Goal: Transaction & Acquisition: Subscribe to service/newsletter

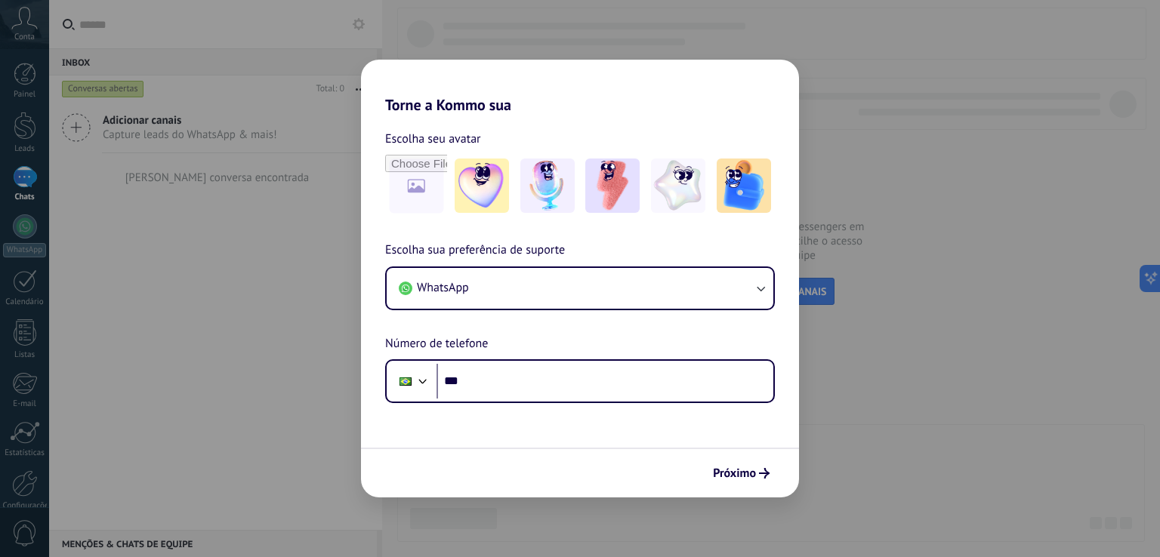
click at [843, 436] on div "Torne a Kommo sua Escolha seu avatar Escolha sua preferência de suporte WhatsAp…" at bounding box center [580, 278] width 1160 height 557
click at [854, 207] on div "Torne a Kommo sua Escolha seu avatar Escolha sua preferência de suporte WhatsAp…" at bounding box center [580, 278] width 1160 height 557
click at [759, 468] on button "Próximo" at bounding box center [741, 474] width 70 height 26
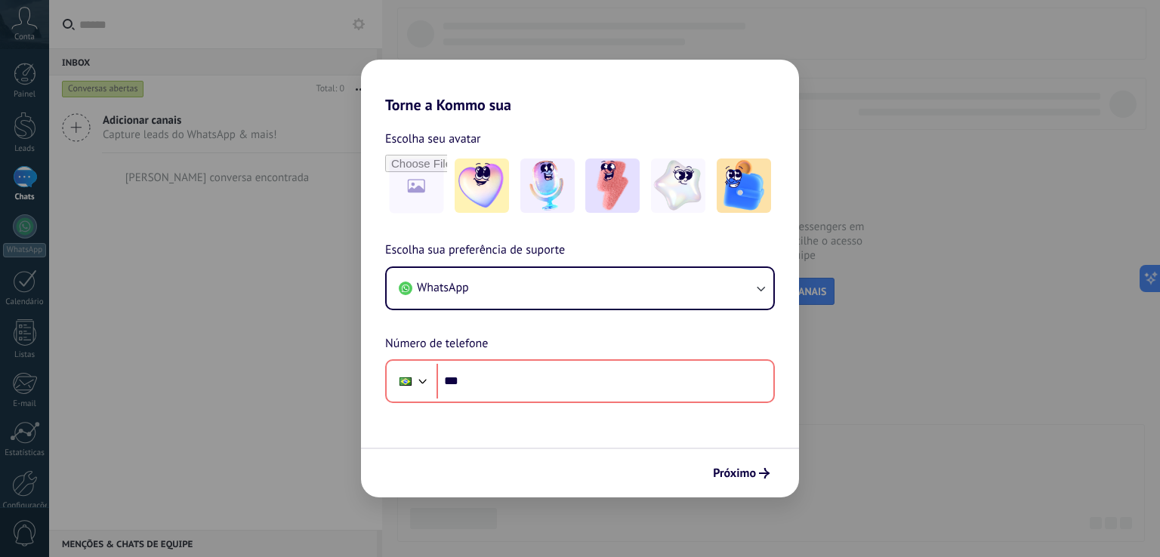
click at [861, 403] on div "Torne a Kommo sua Escolha seu avatar Escolha sua preferência de suporte WhatsAp…" at bounding box center [580, 278] width 1160 height 557
click at [97, 252] on div "Torne a Kommo sua Escolha seu avatar Escolha sua preferência de suporte WhatsAp…" at bounding box center [580, 278] width 1160 height 557
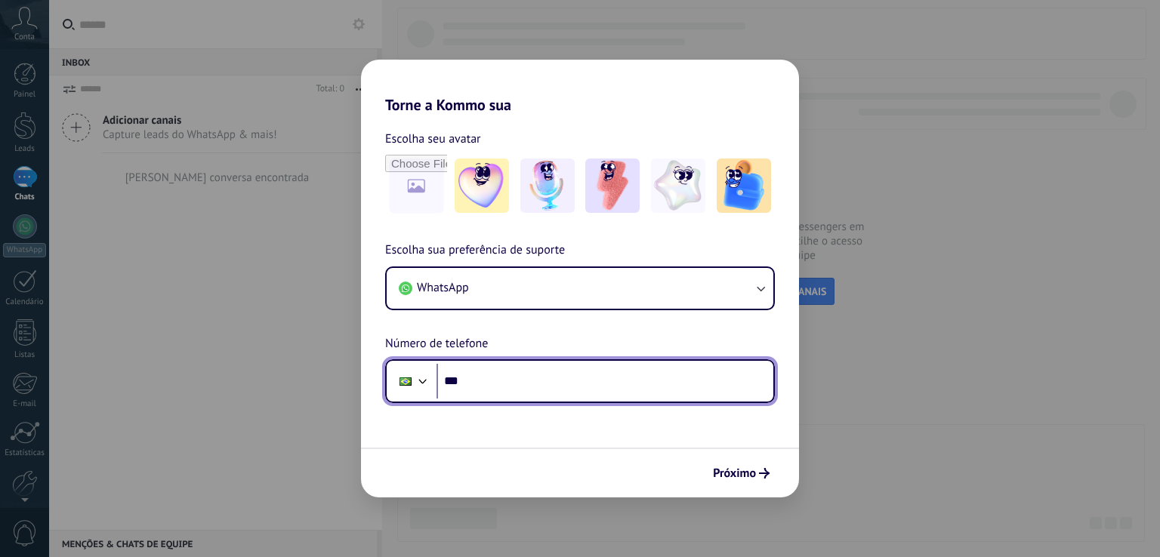
click at [508, 386] on input "***" at bounding box center [605, 381] width 337 height 35
click at [517, 391] on input "***" at bounding box center [605, 381] width 337 height 35
type input "**********"
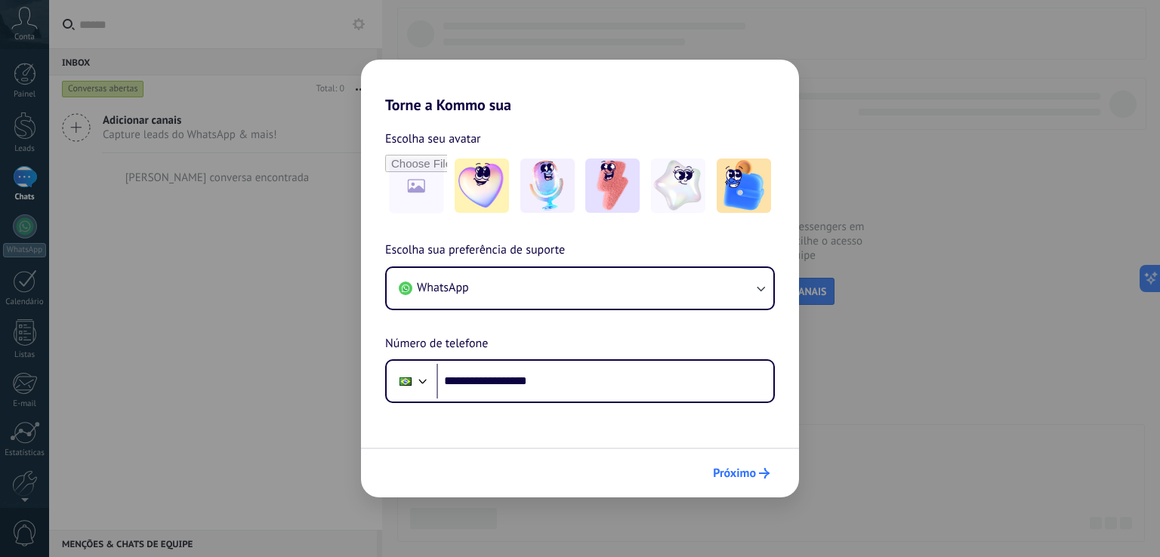
click at [740, 479] on span "Próximo" at bounding box center [734, 473] width 43 height 11
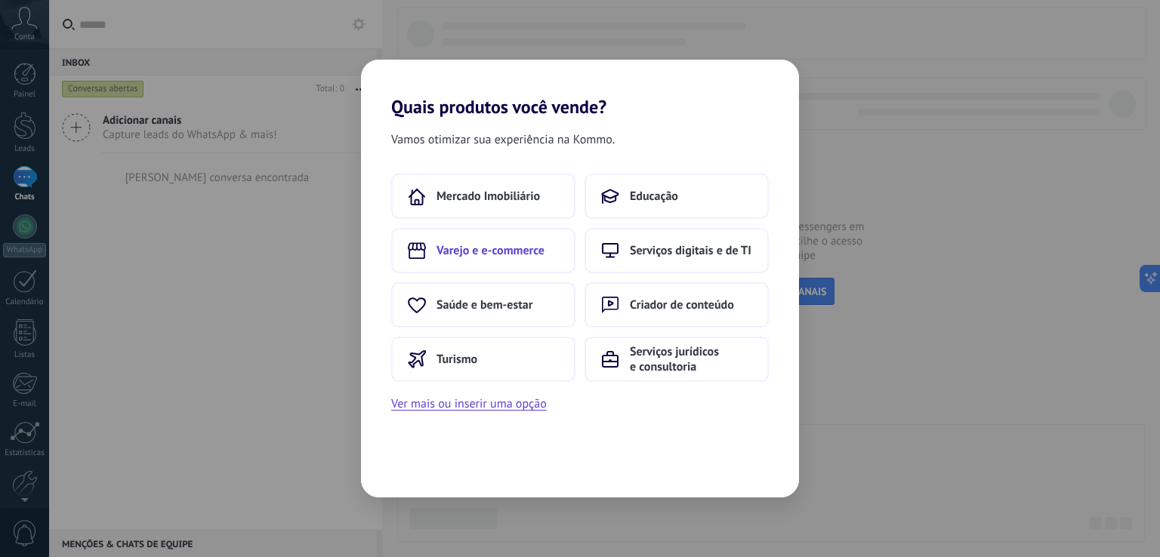
click at [497, 252] on span "Varejo e e-commerce" at bounding box center [491, 250] width 108 height 15
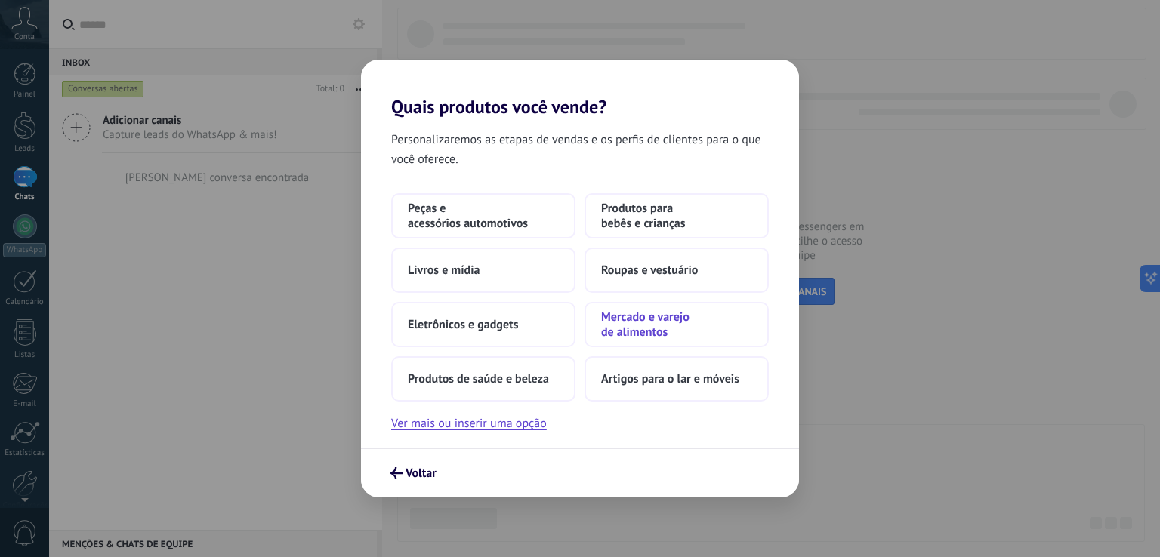
click at [659, 317] on span "Mercado e varejo de alimentos" at bounding box center [676, 325] width 151 height 30
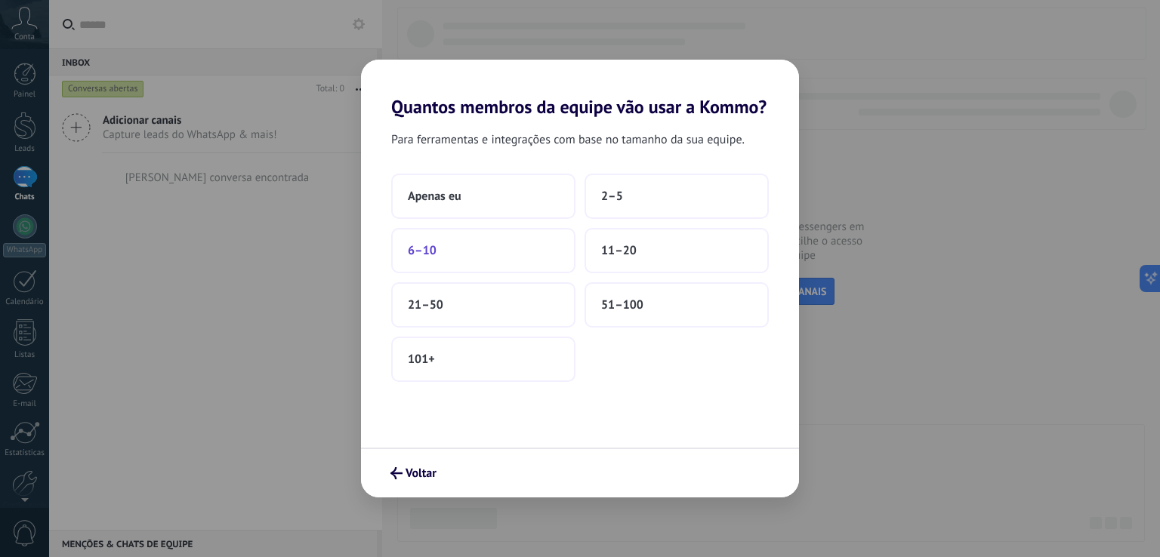
click at [537, 261] on button "6–10" at bounding box center [483, 250] width 184 height 45
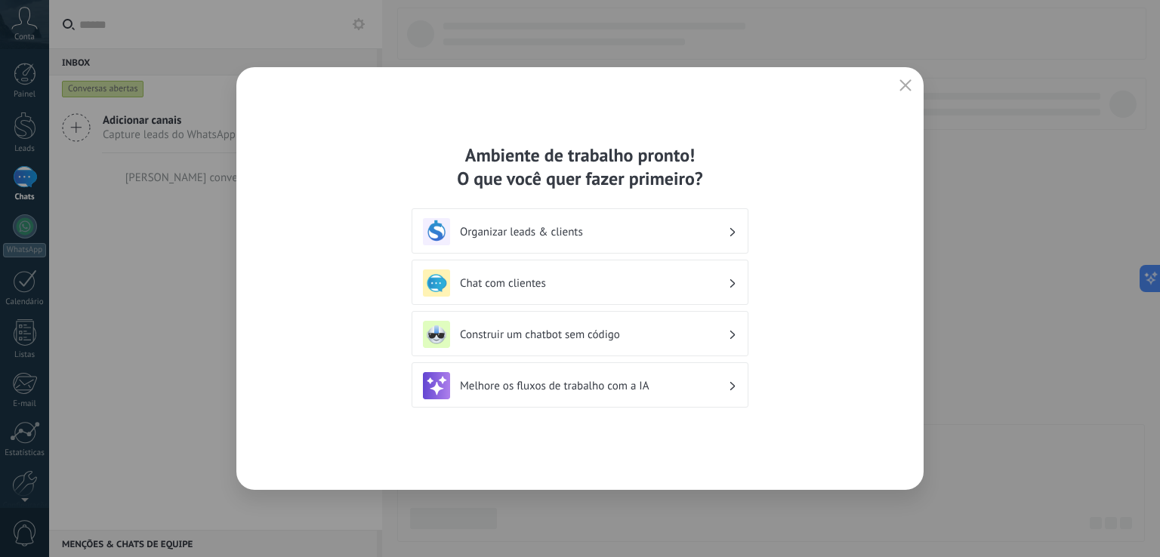
click at [908, 85] on icon "button" at bounding box center [906, 85] width 12 height 12
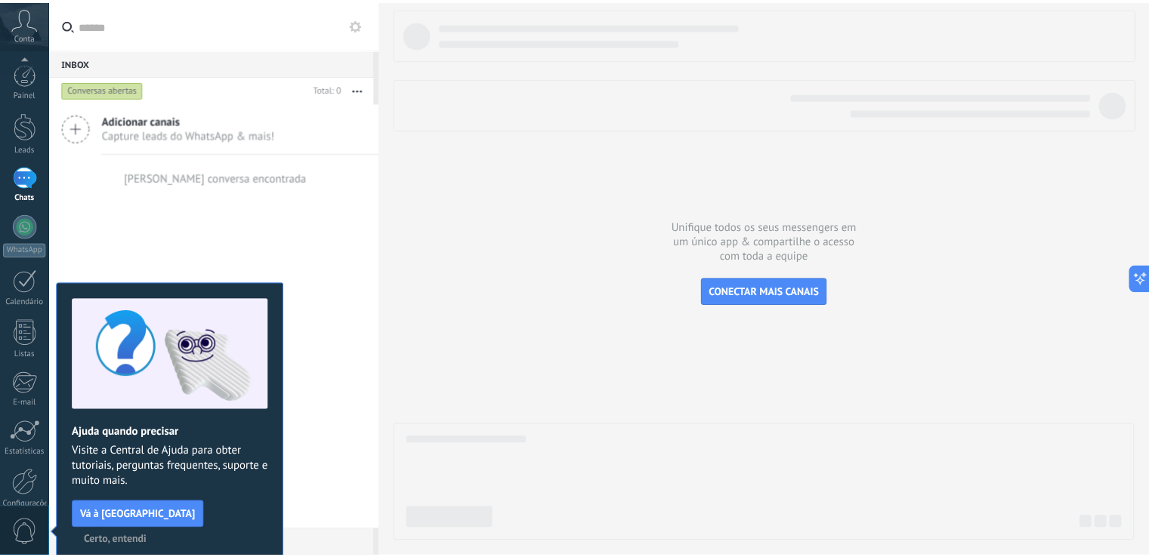
scroll to position [70, 0]
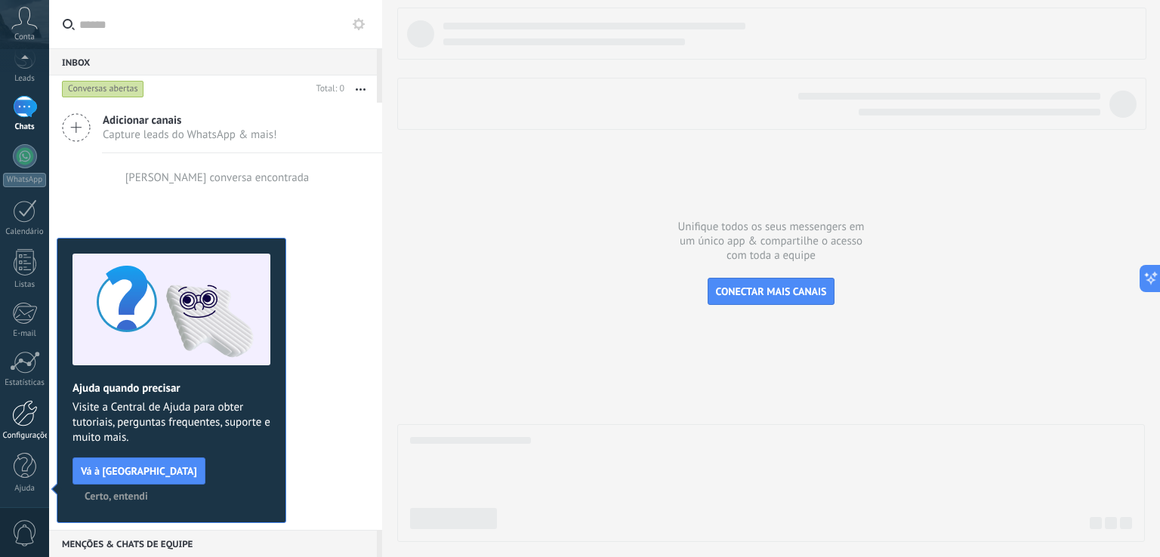
click at [24, 431] on div "Configurações" at bounding box center [25, 436] width 44 height 10
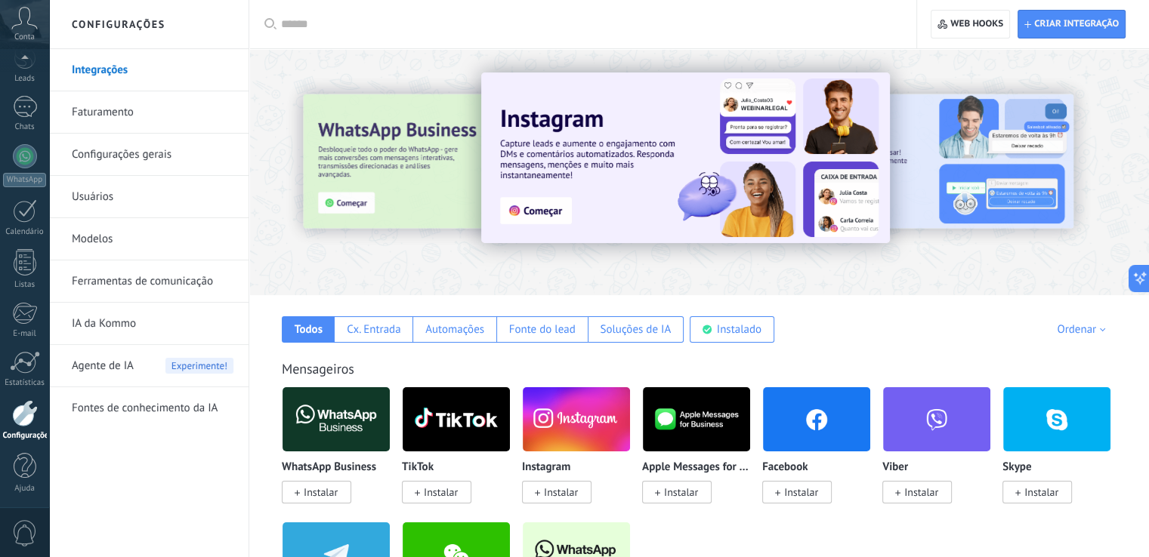
click at [113, 112] on link "Faturamento" at bounding box center [153, 112] width 162 height 42
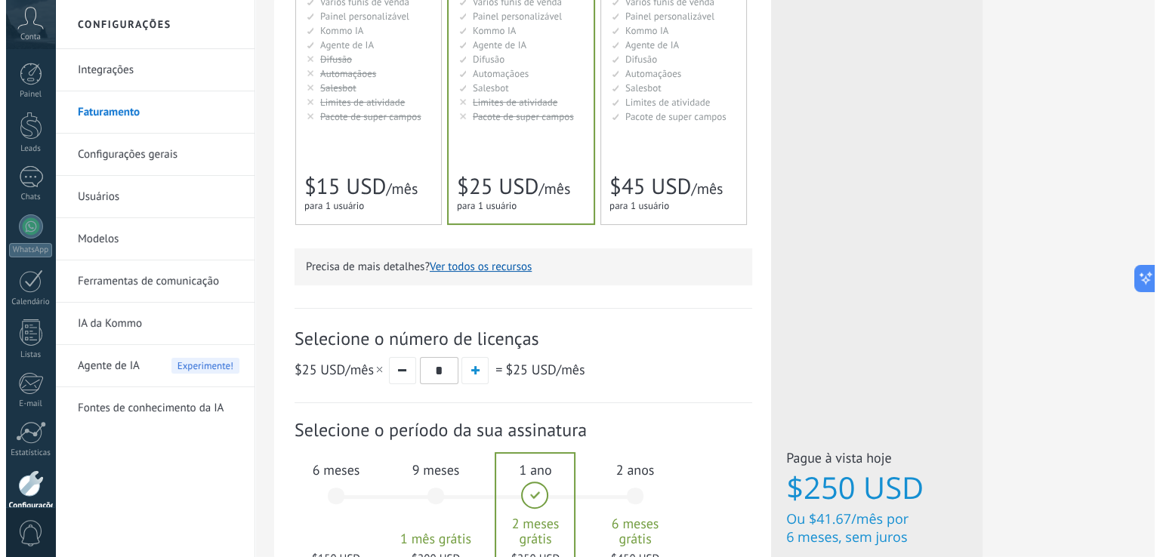
scroll to position [468, 0]
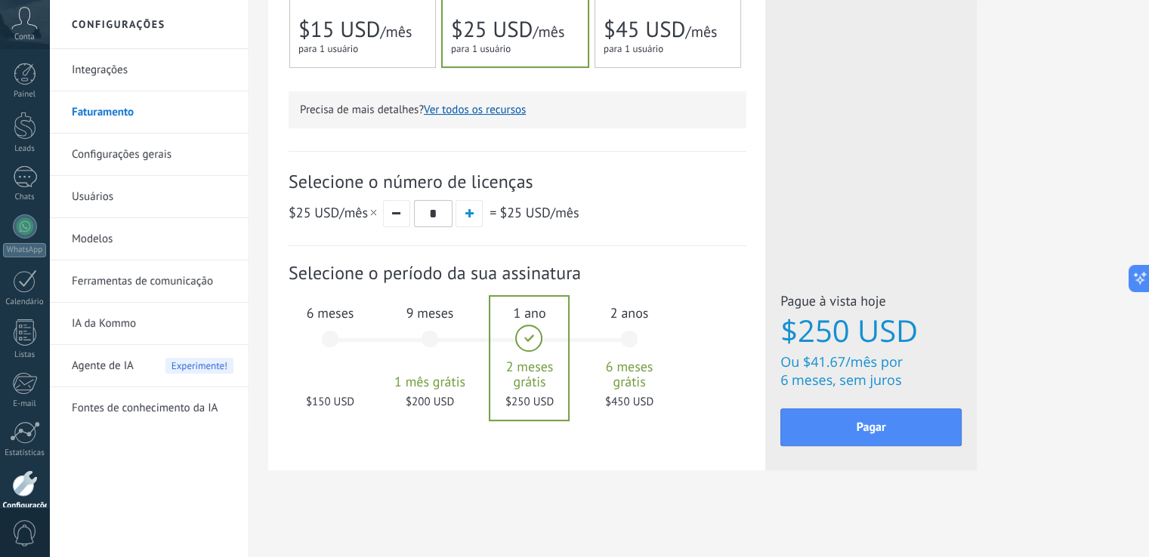
drag, startPoint x: 0, startPoint y: 0, endPoint x: 1160, endPoint y: 386, distance: 1222.1
click at [323, 303] on div "6 meses $150 USD" at bounding box center [330, 346] width 82 height 107
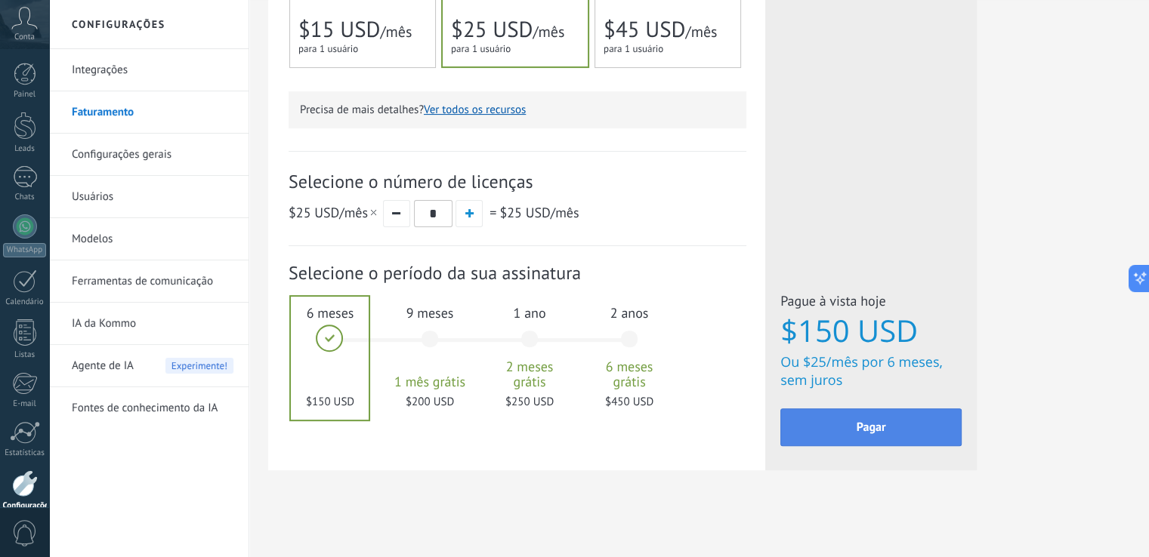
click at [860, 439] on button "Pagar" at bounding box center [870, 428] width 181 height 38
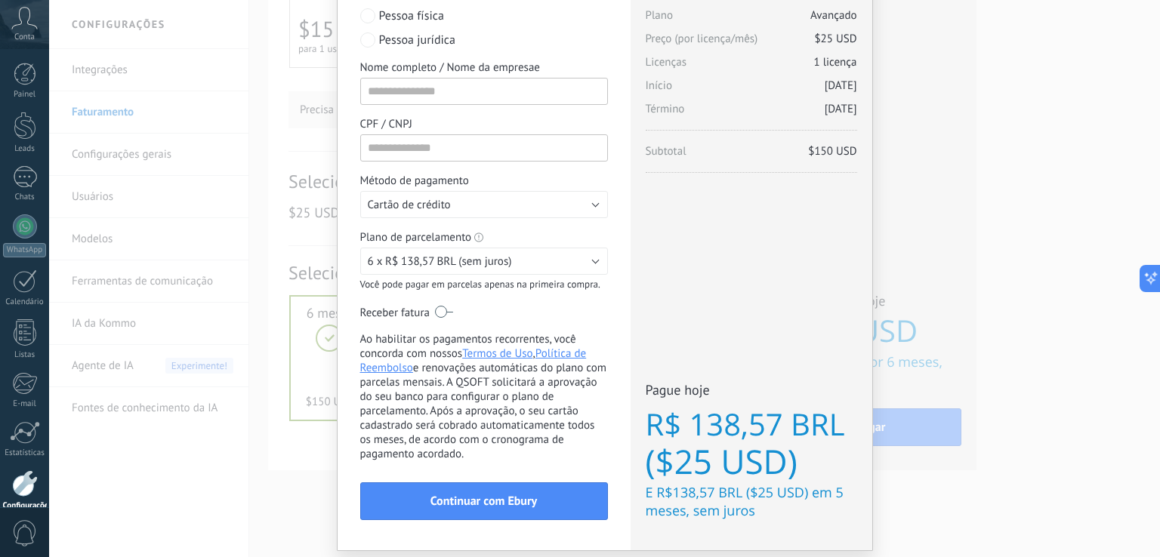
scroll to position [93, 0]
click at [590, 261] on button "6 x R$ 138,57 BRL (sem juros)" at bounding box center [484, 262] width 248 height 27
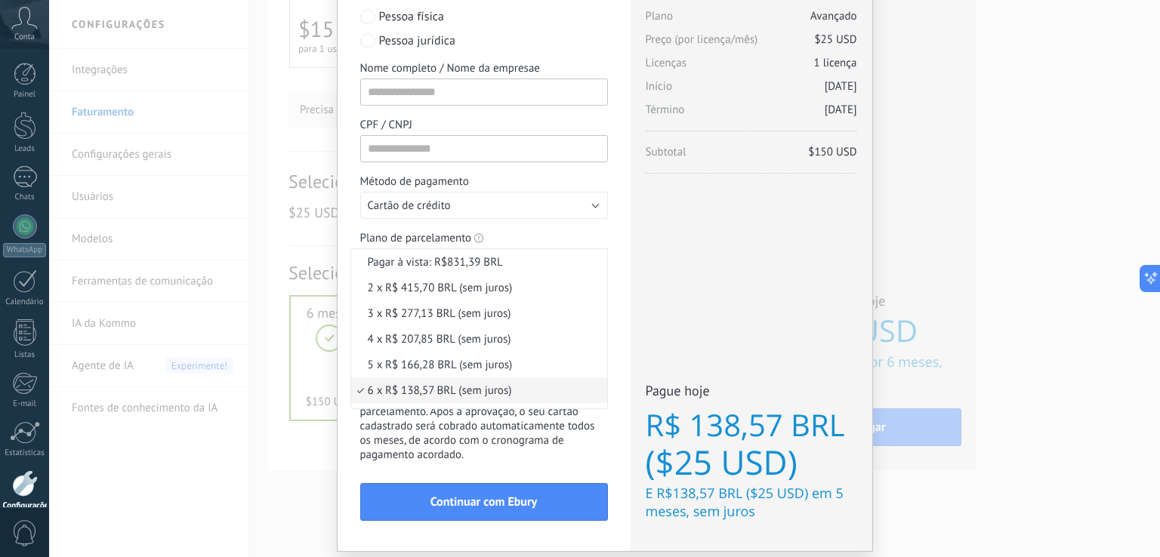
scroll to position [63, 0]
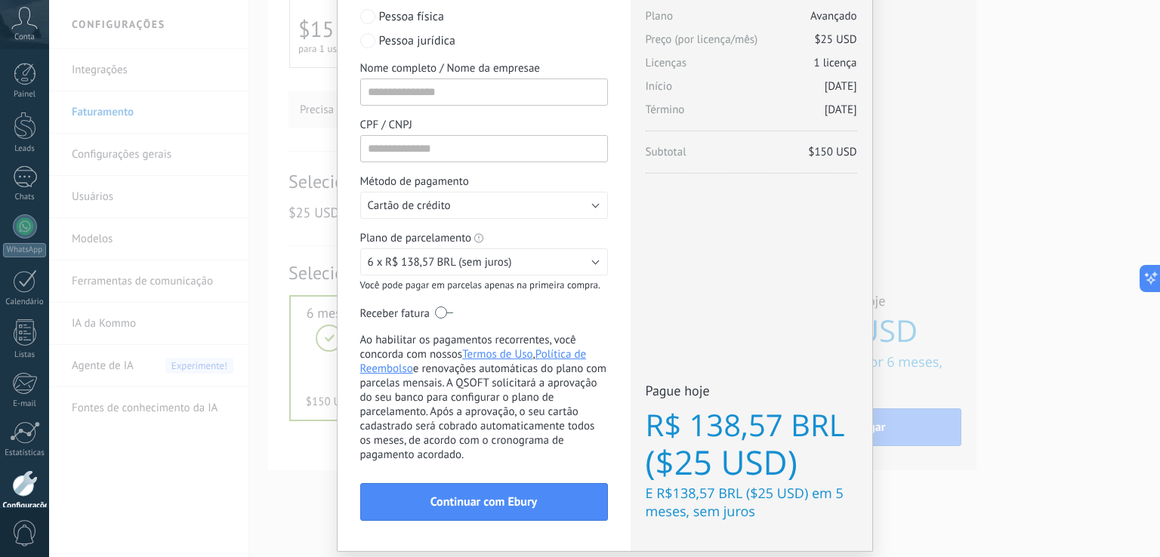
click at [616, 259] on div "Adquirir a Kommo agora stripe PayPal Individual Payment by Payze PaySystem Paym…" at bounding box center [484, 254] width 293 height 594
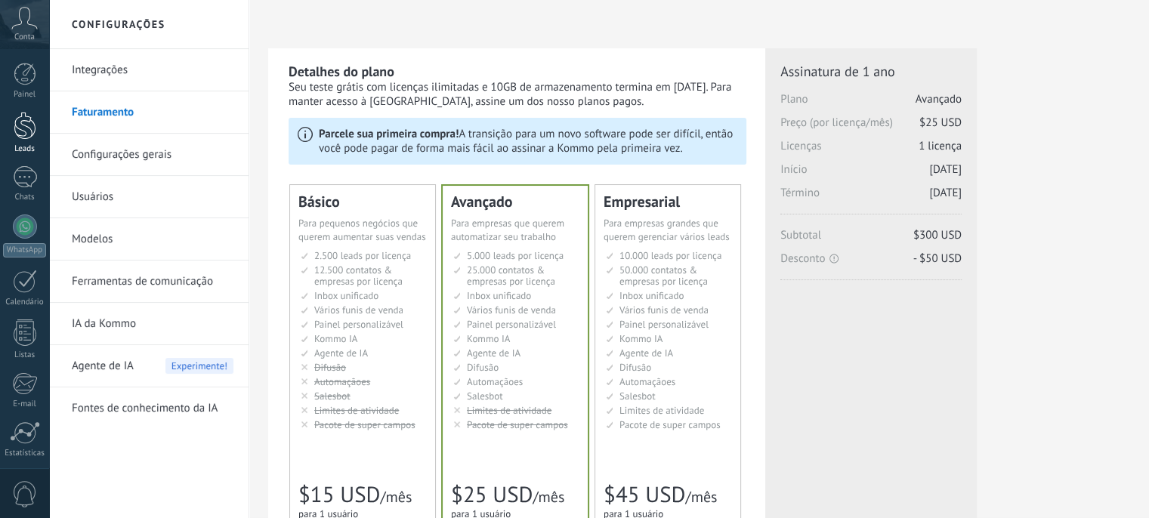
click at [32, 136] on div at bounding box center [25, 126] width 23 height 28
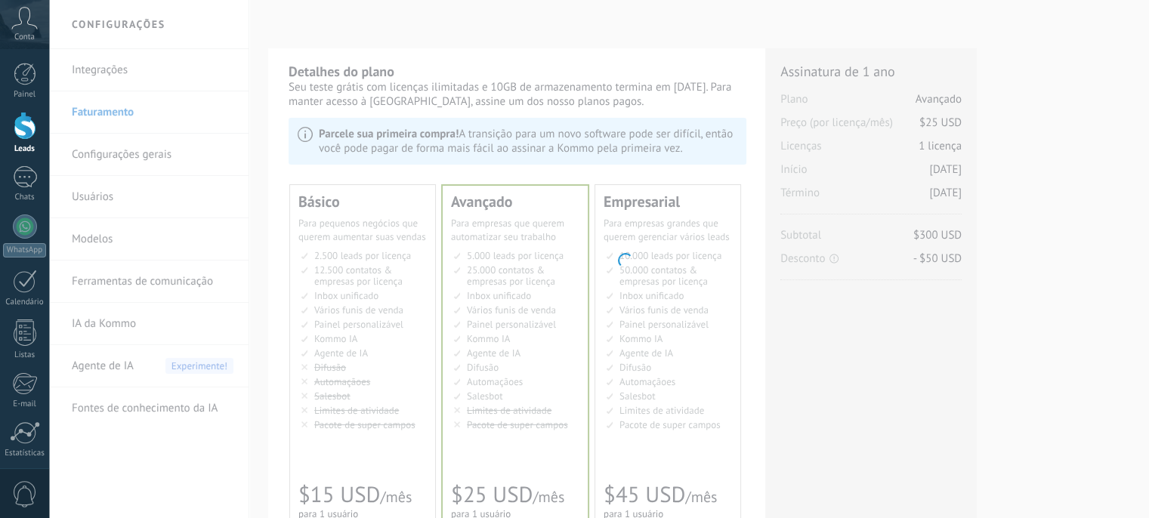
click at [29, 82] on div at bounding box center [25, 74] width 23 height 23
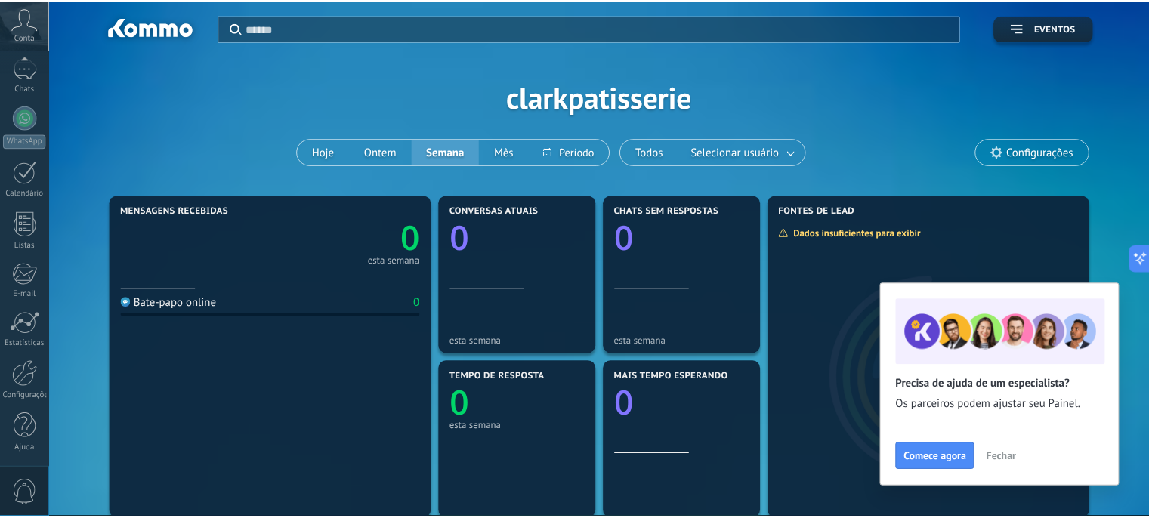
scroll to position [109, 0]
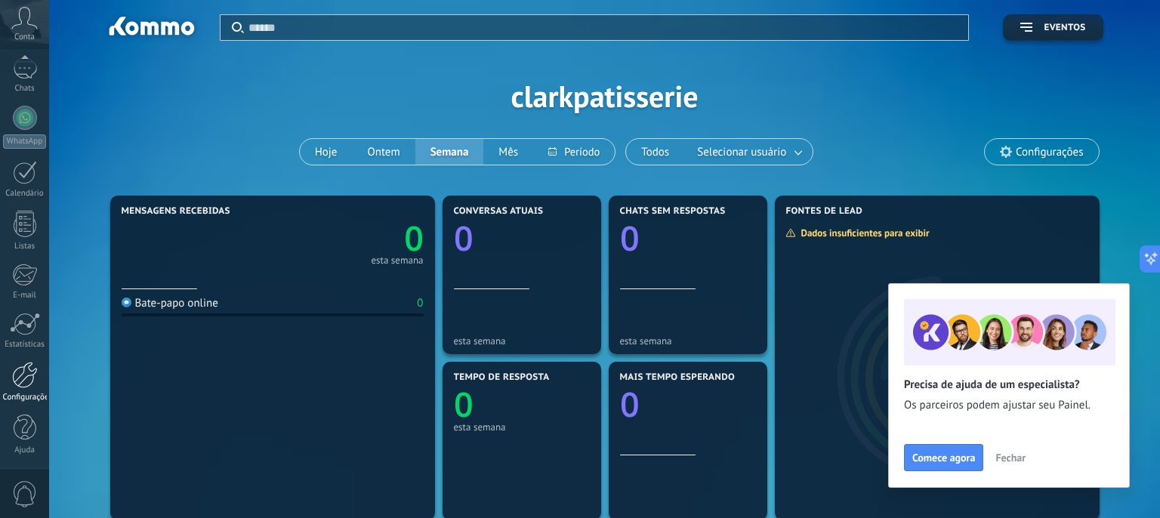
click at [22, 384] on div at bounding box center [25, 375] width 26 height 26
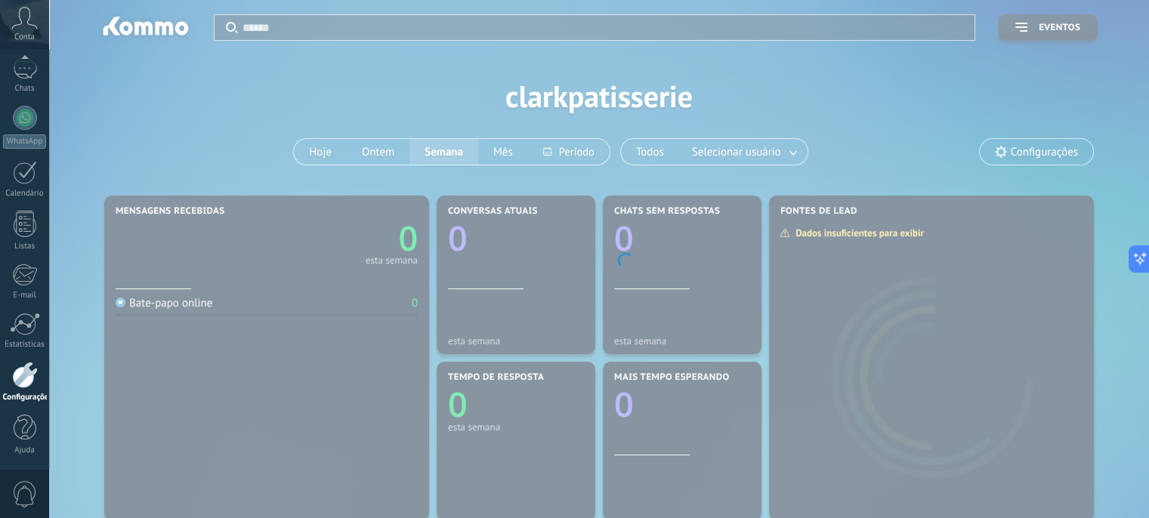
scroll to position [110, 0]
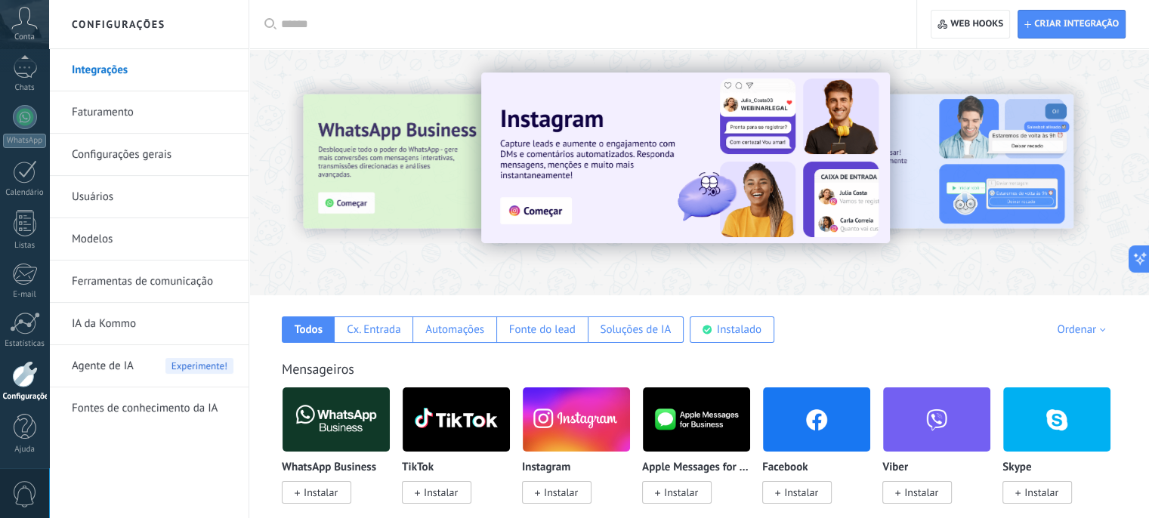
click at [94, 115] on link "Faturamento" at bounding box center [153, 112] width 162 height 42
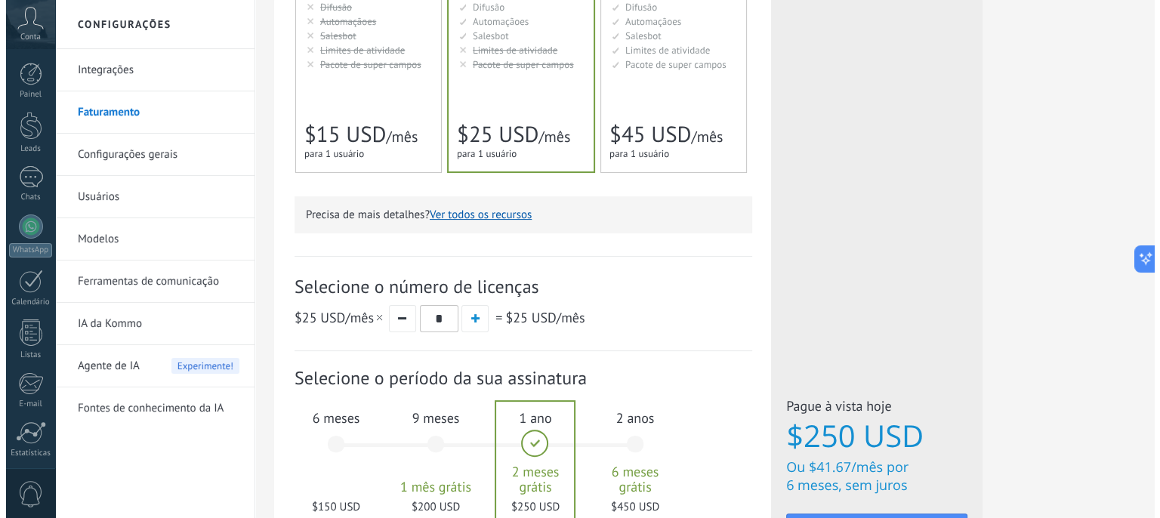
scroll to position [478, 0]
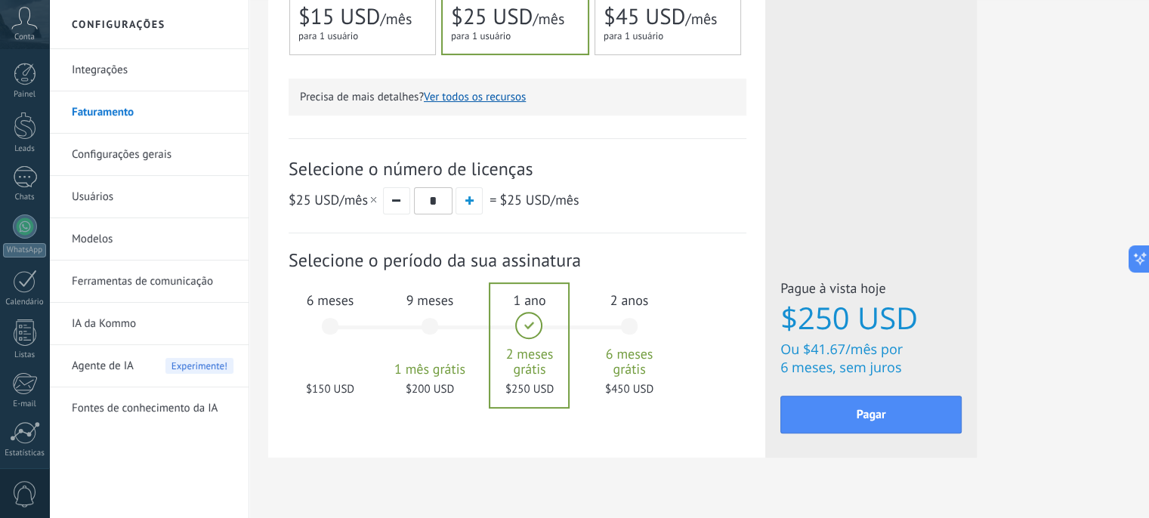
click at [327, 319] on div "6 meses $150 USD" at bounding box center [330, 333] width 82 height 107
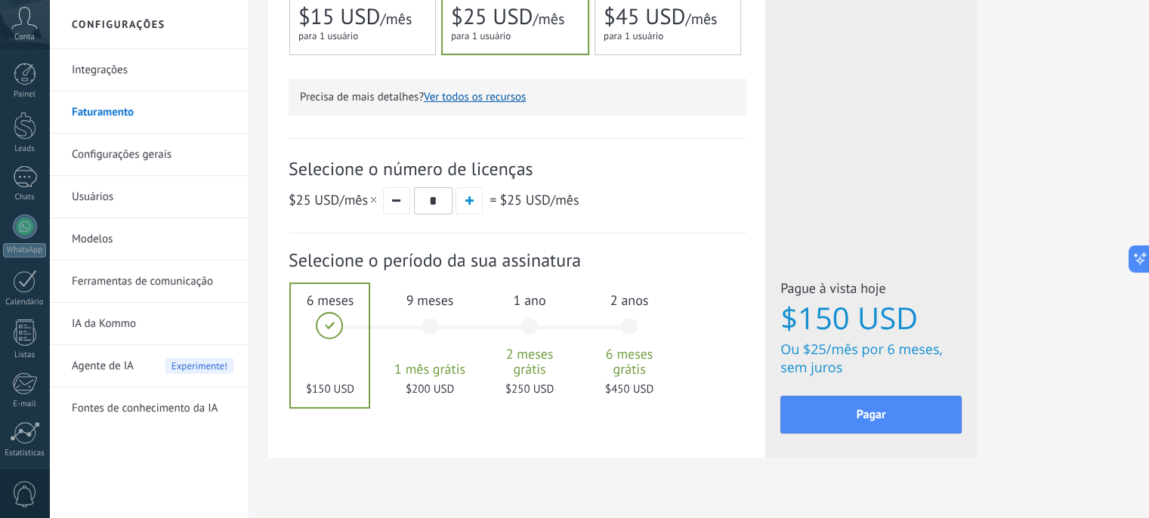
click at [327, 319] on div at bounding box center [330, 345] width 78 height 123
click at [464, 205] on button "button" at bounding box center [468, 200] width 27 height 27
click at [395, 208] on button "button" at bounding box center [396, 200] width 27 height 27
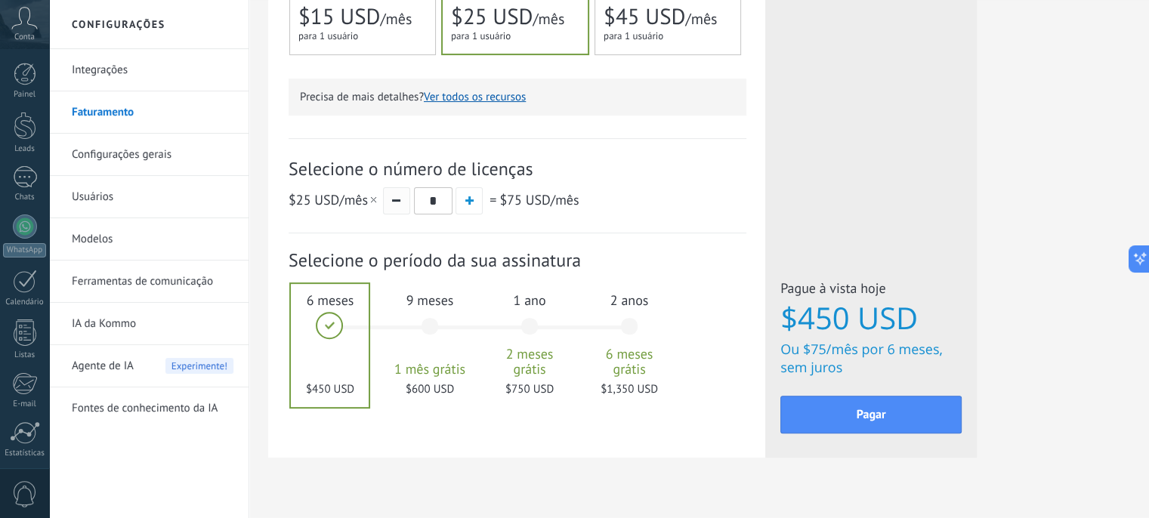
click at [395, 208] on button "button" at bounding box center [396, 200] width 27 height 27
type input "*"
click at [828, 408] on button "Pagar" at bounding box center [870, 415] width 181 height 38
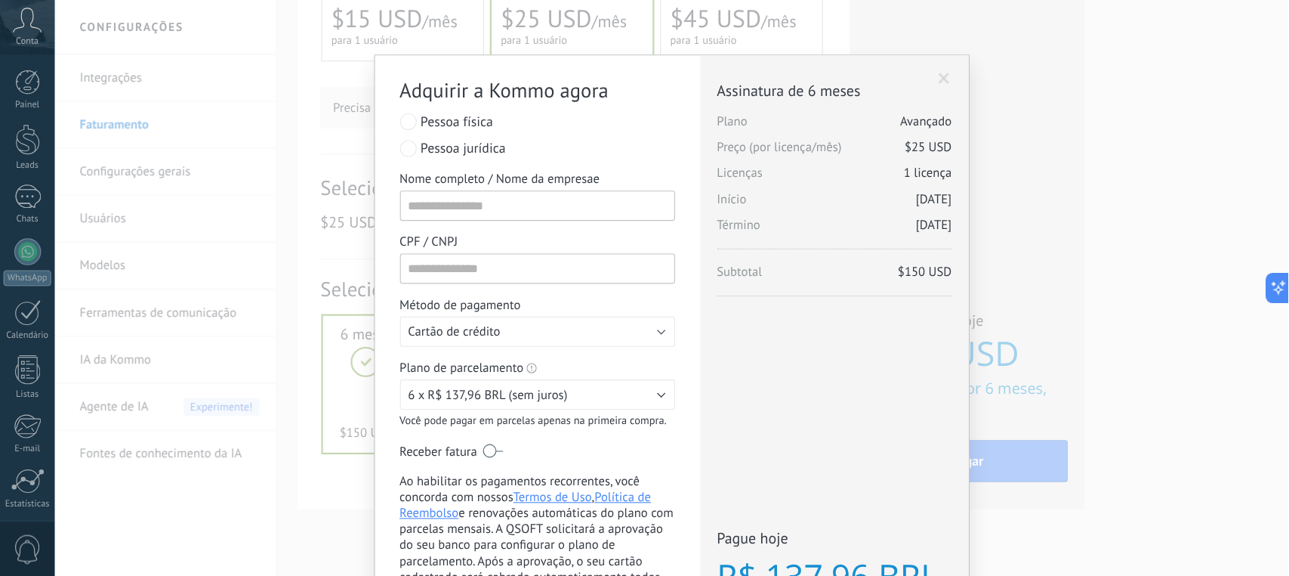
scroll to position [449, 0]
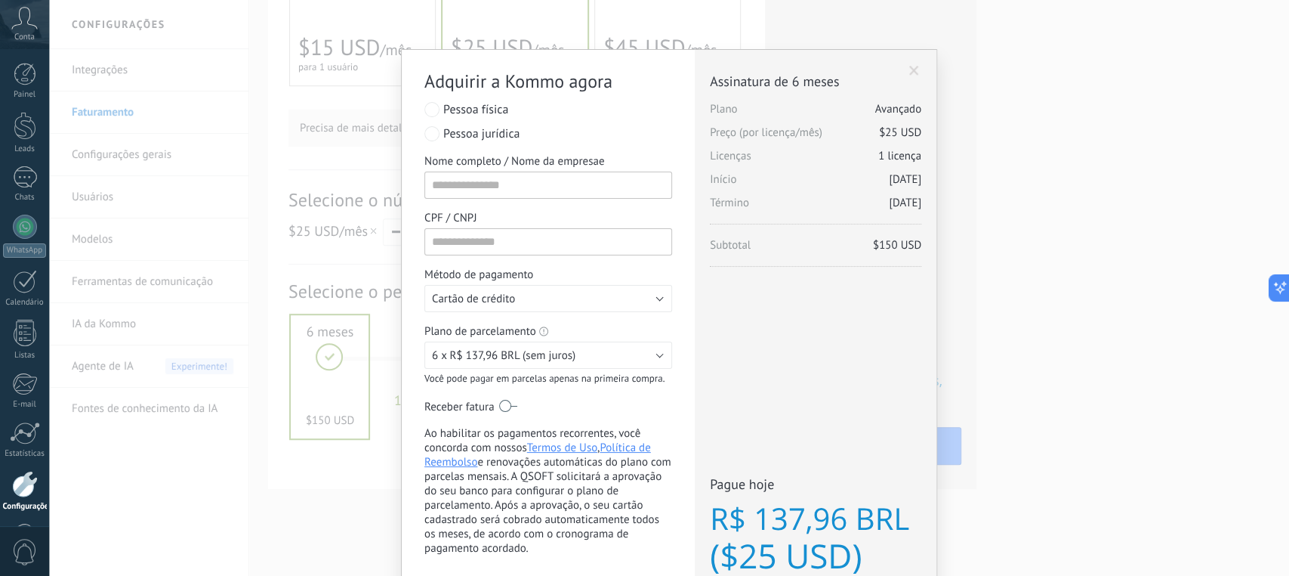
click at [765, 361] on div "Licenças adicionais [GEOGRAPHIC_DATA] Avançado Preço (por licença/mês) $25 USD …" at bounding box center [816, 347] width 242 height 594
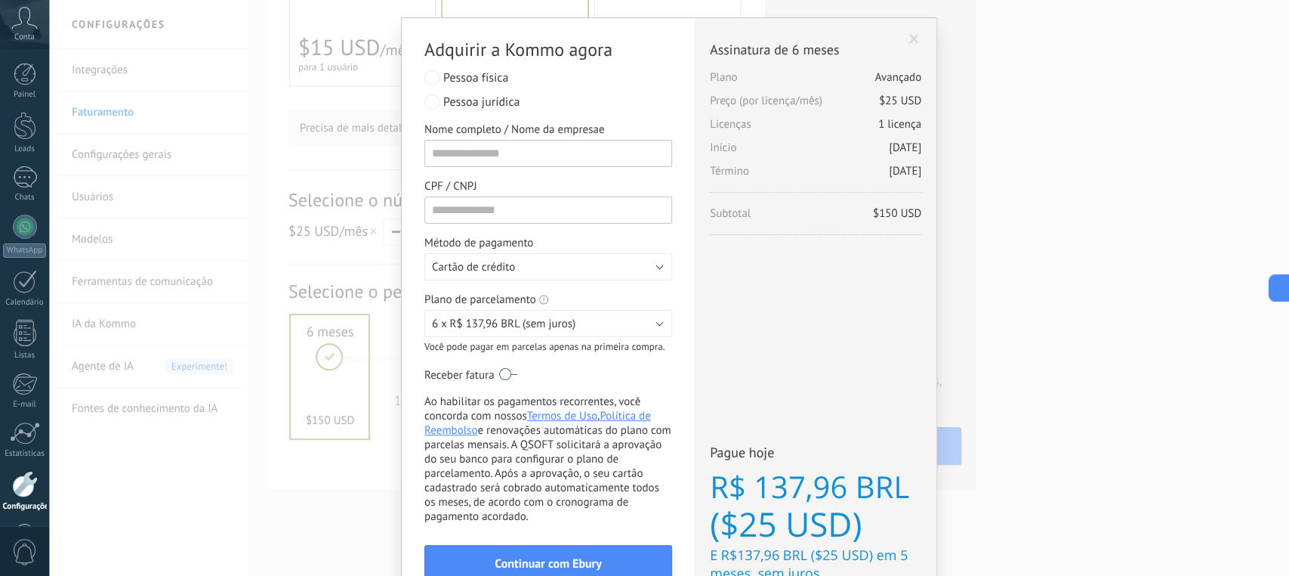
scroll to position [33, 0]
click at [469, 149] on input "Nome completo / Nome da empresae" at bounding box center [549, 151] width 248 height 27
click at [479, 207] on input "CPF / CNPJ" at bounding box center [549, 208] width 248 height 27
click at [715, 338] on div "Licenças adicionais [GEOGRAPHIC_DATA] Avançado Preço (por licença/mês) $25 USD …" at bounding box center [816, 314] width 242 height 594
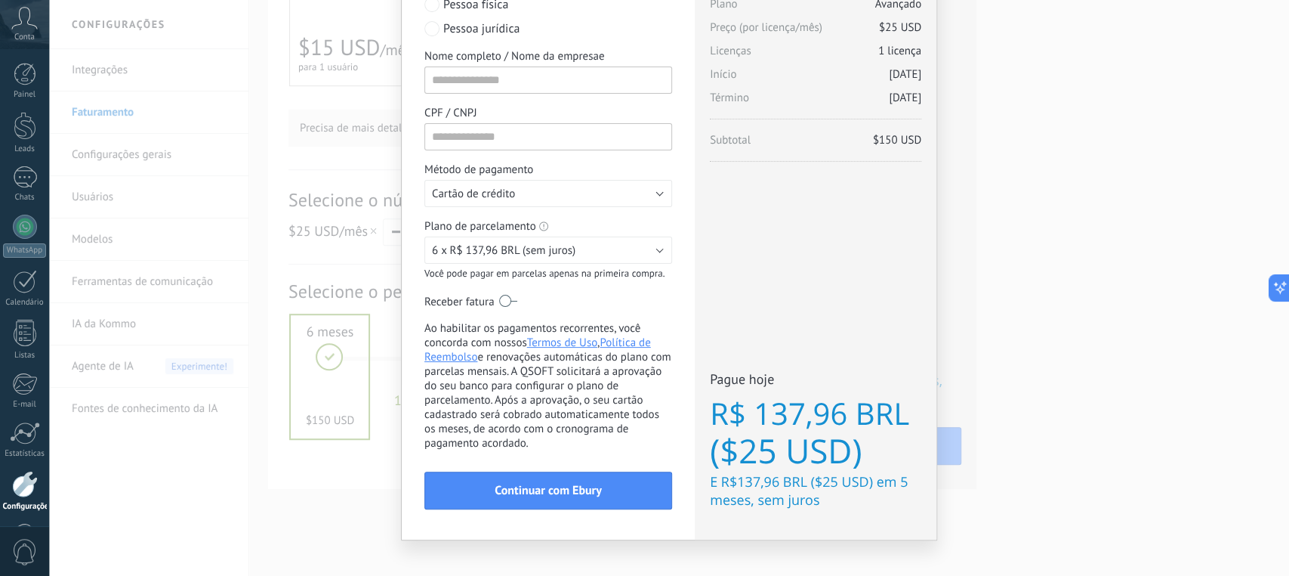
scroll to position [125, 0]
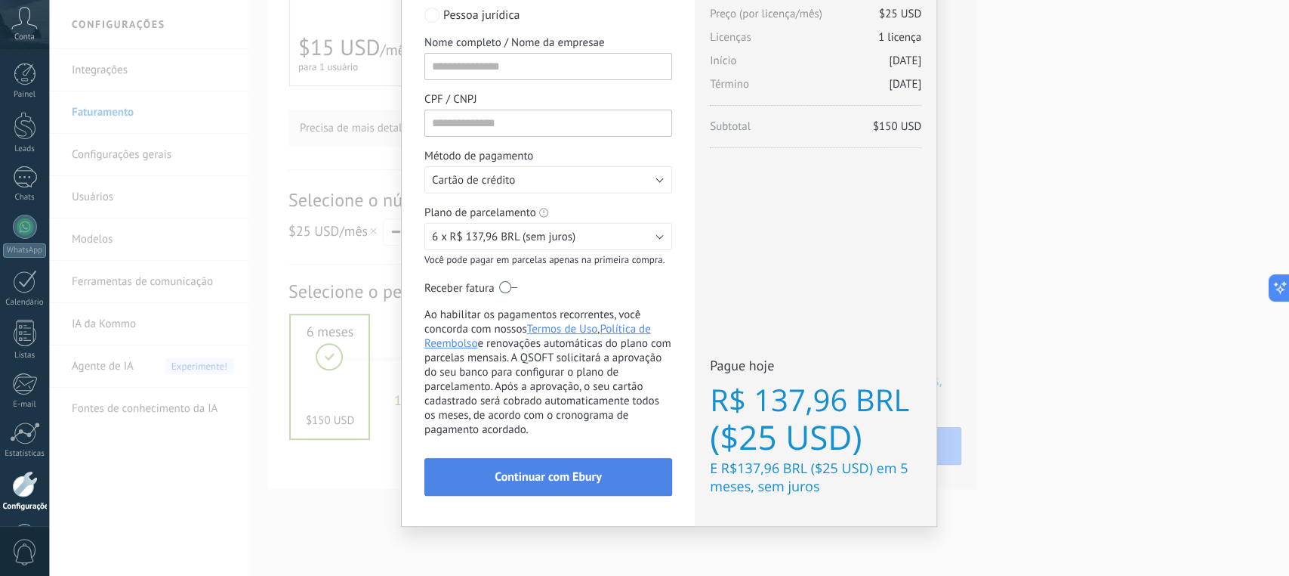
click at [559, 485] on button "Continuar com Ebury" at bounding box center [549, 477] width 248 height 38
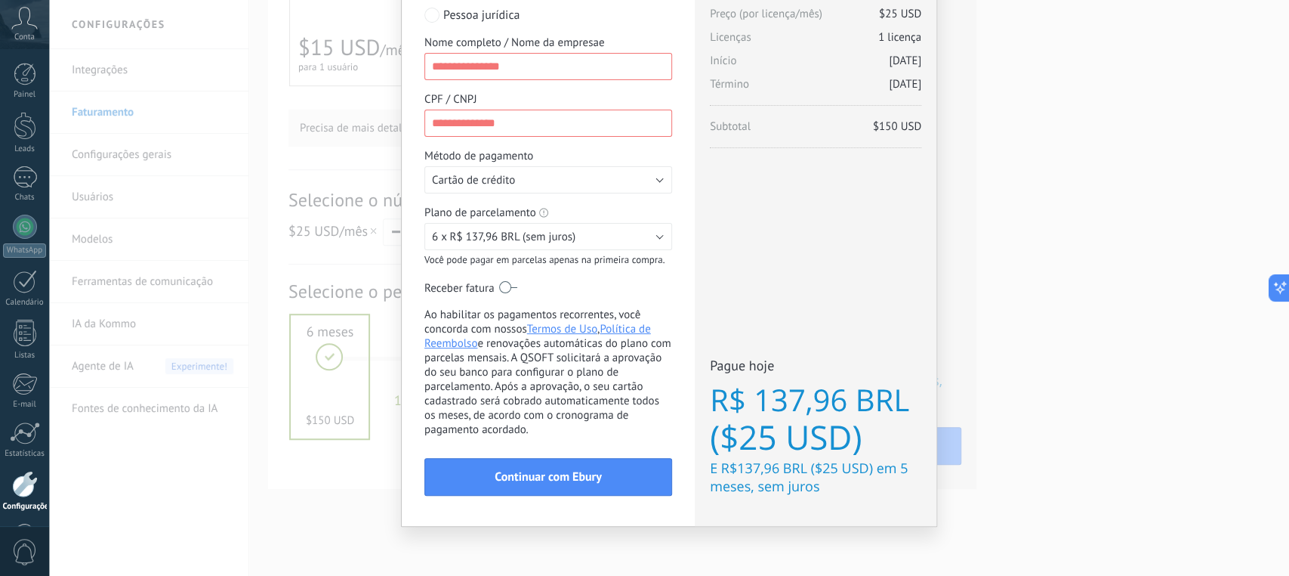
scroll to position [91, 0]
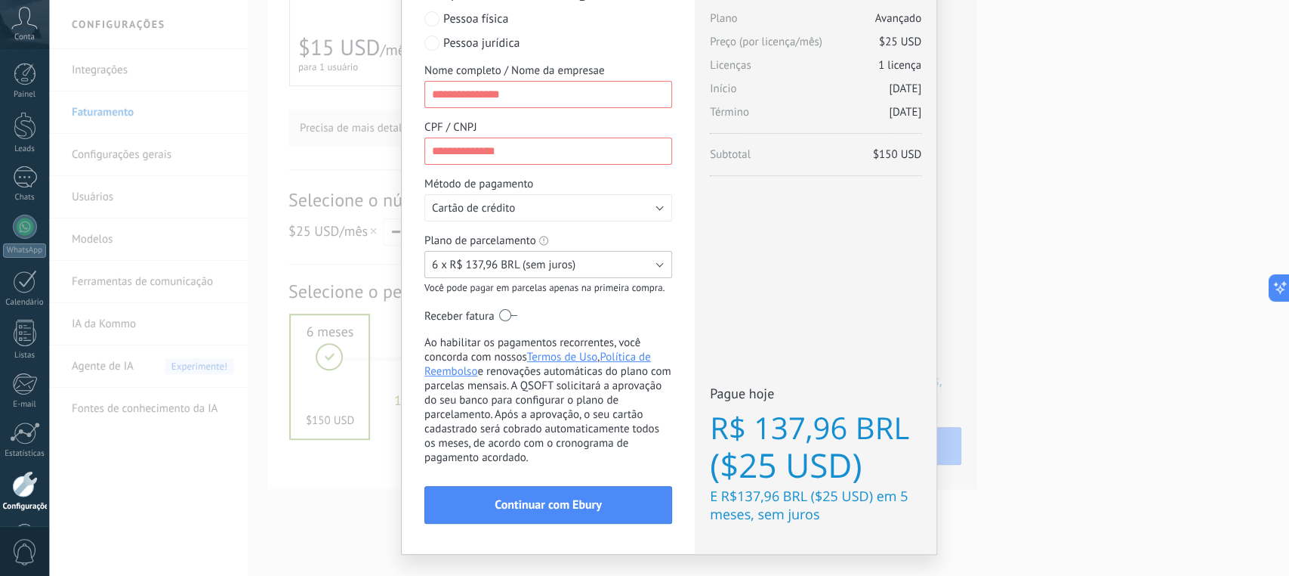
click at [590, 271] on button "6 x R$ 137,96 BRL (sem juros)" at bounding box center [549, 264] width 248 height 27
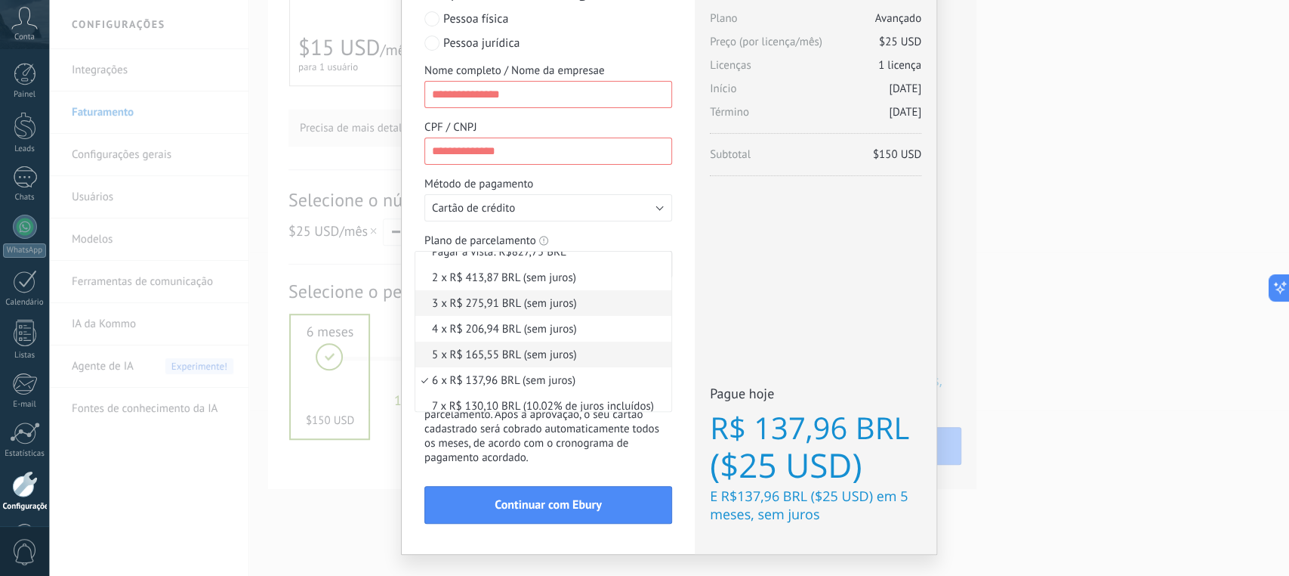
scroll to position [0, 0]
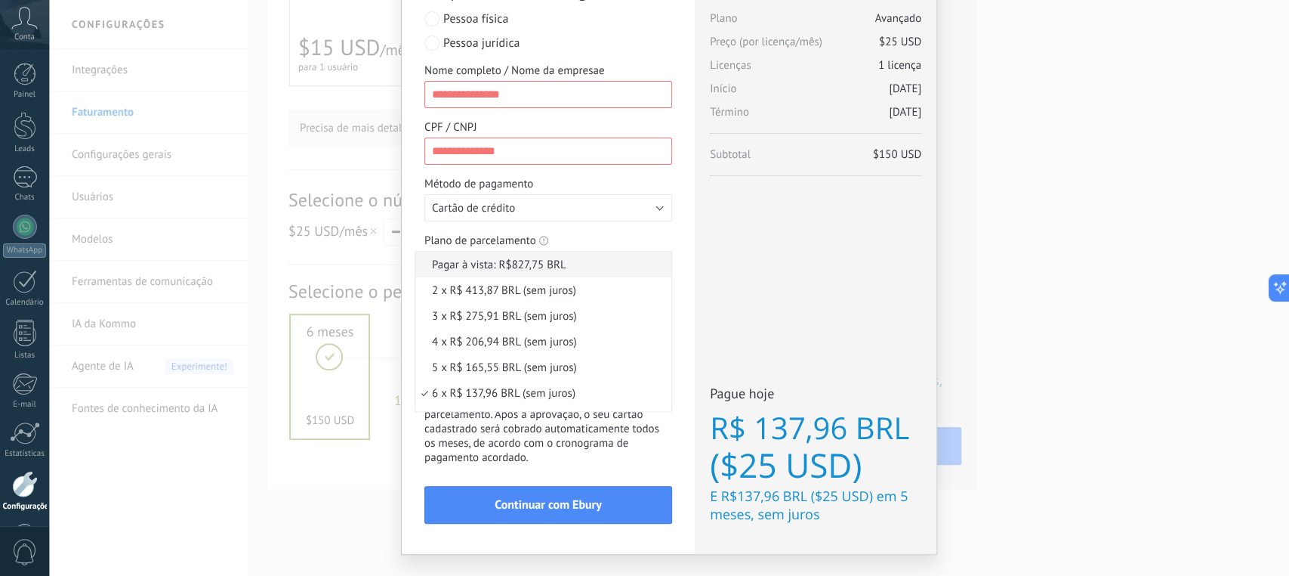
click at [559, 266] on span "Pagar à vista: R$827,75 BRL" at bounding box center [541, 265] width 252 height 14
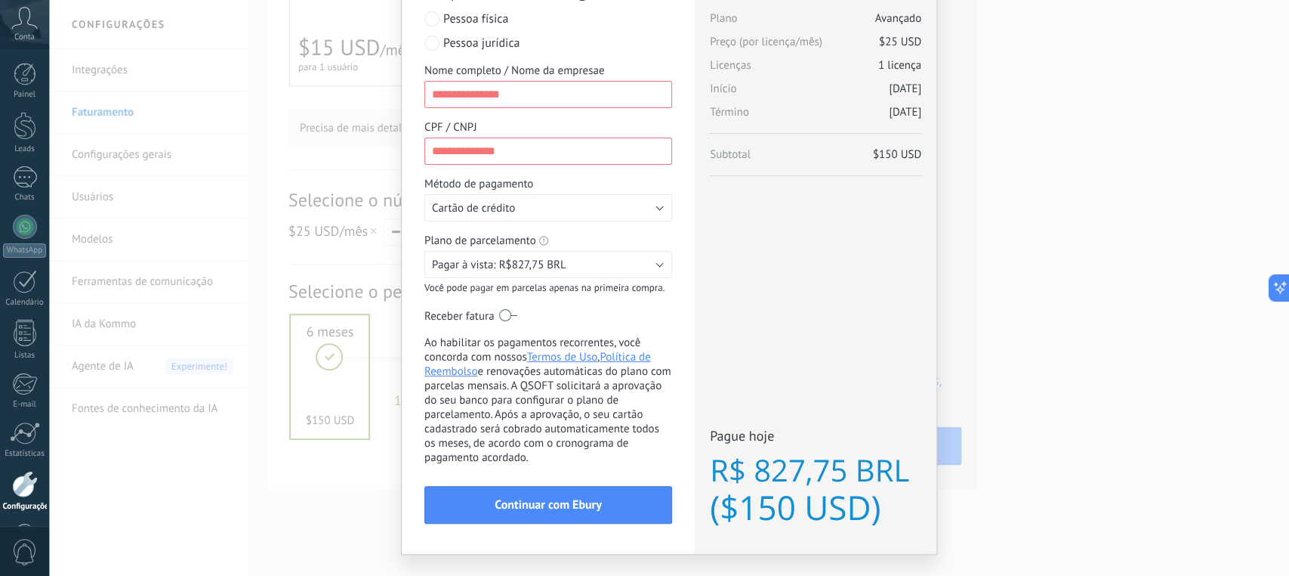
click at [508, 313] on label at bounding box center [508, 315] width 18 height 24
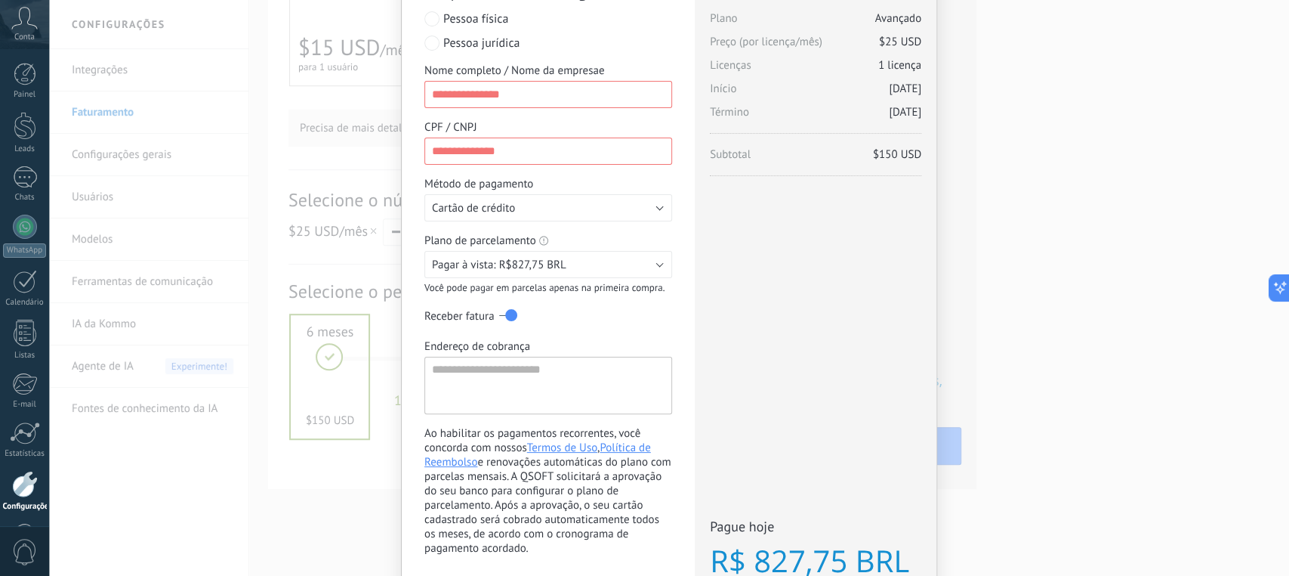
click at [671, 334] on div "Adquirir a Kommo agora stripe PayPal Individual Payment by Payze PaySystem Paym…" at bounding box center [548, 301] width 293 height 685
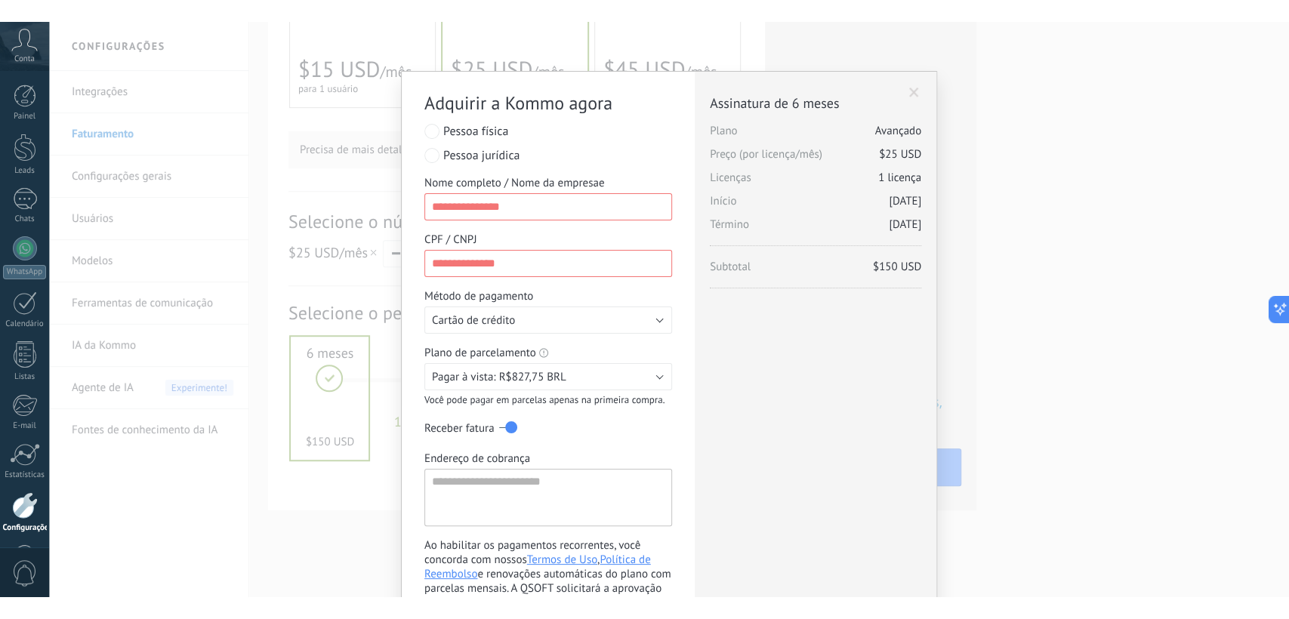
scroll to position [406, 0]
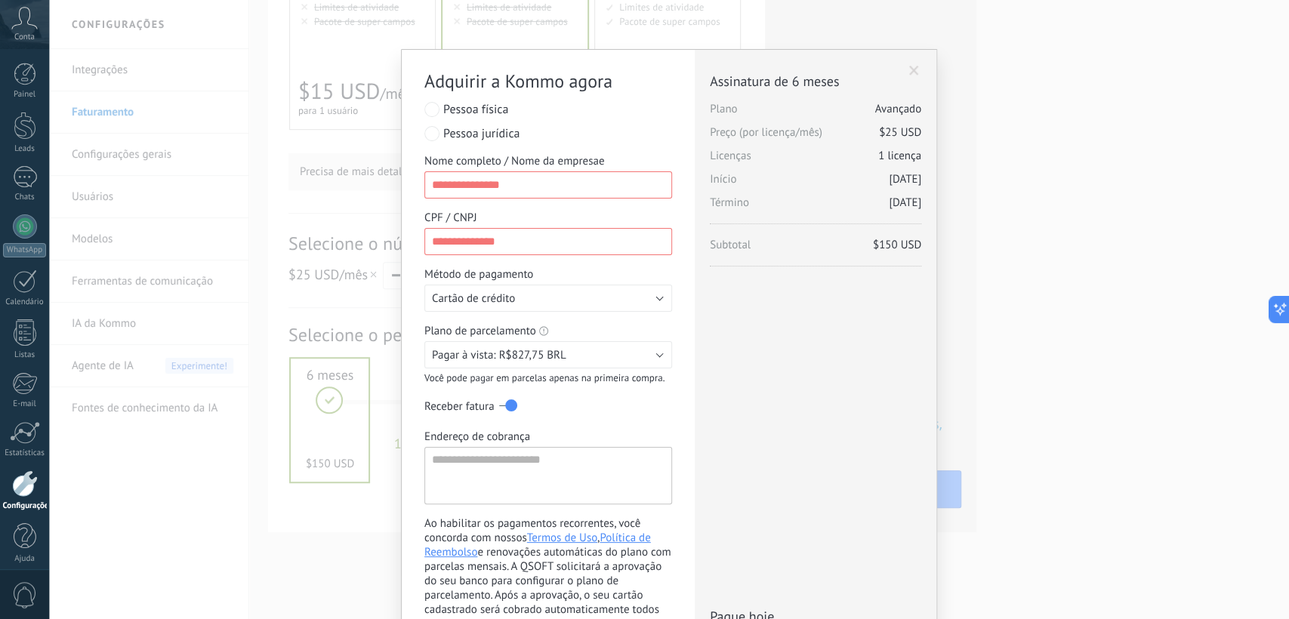
click at [789, 424] on div "Licenças adicionais [GEOGRAPHIC_DATA] Avançado Preço (por licença/mês) $25 USD …" at bounding box center [816, 392] width 242 height 685
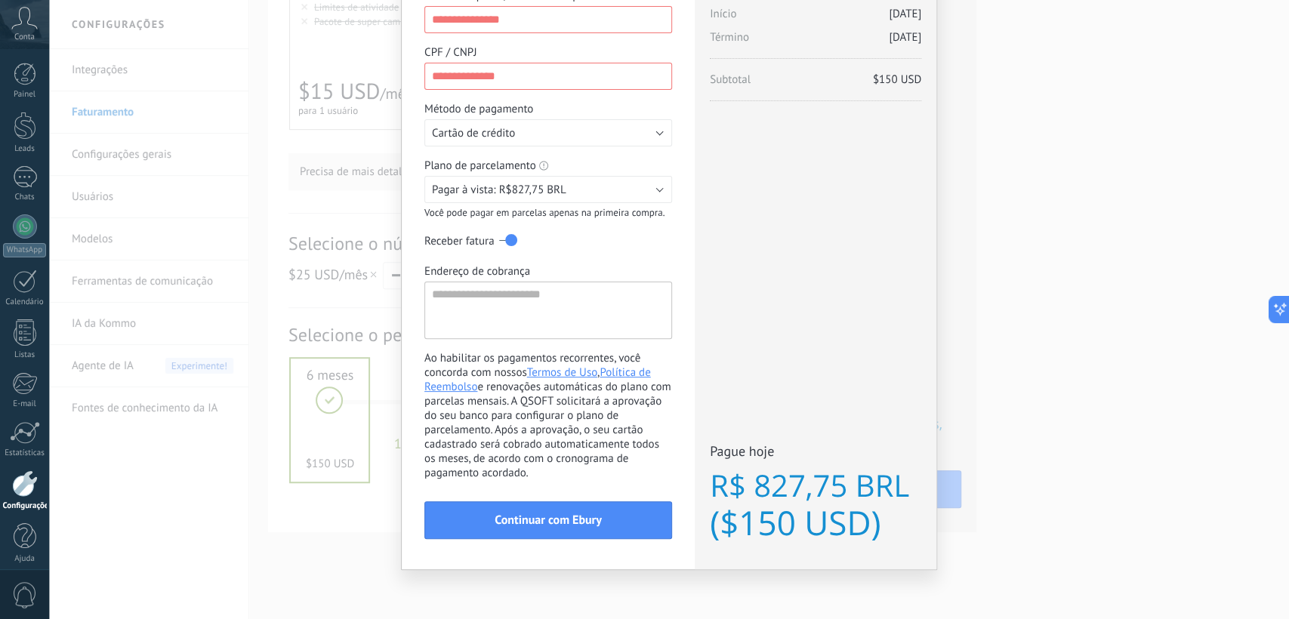
scroll to position [171, 0]
click at [586, 517] on span "Continuar com Ebury" at bounding box center [548, 520] width 107 height 11
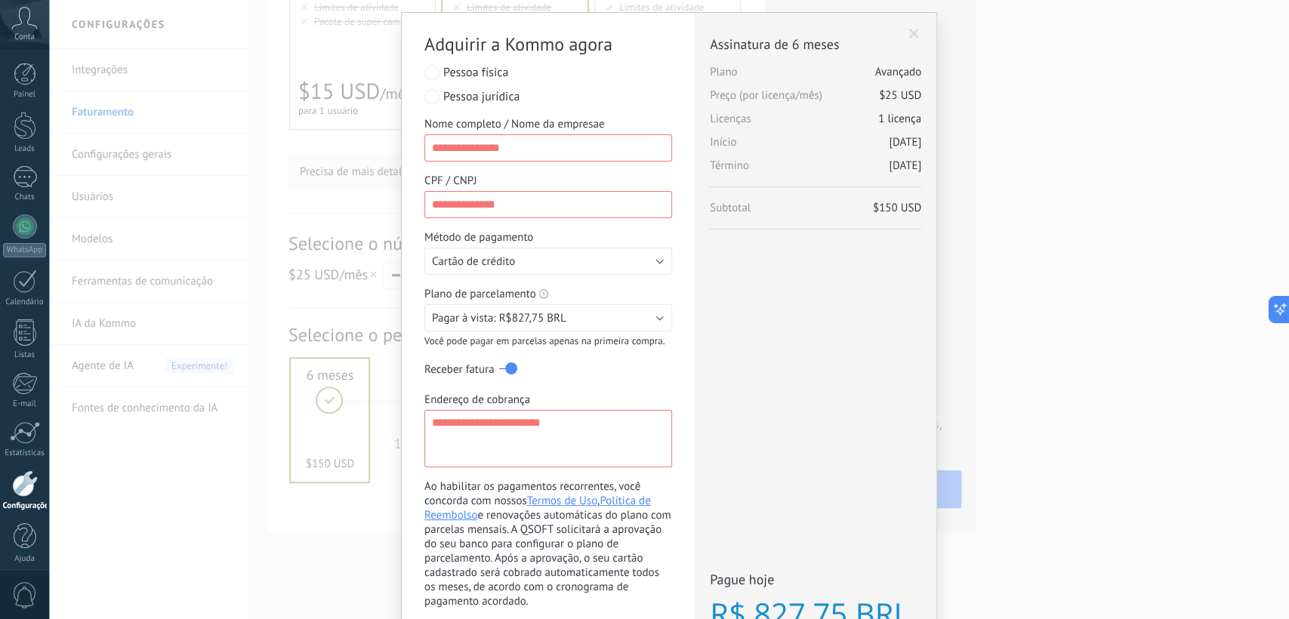
scroll to position [4, 0]
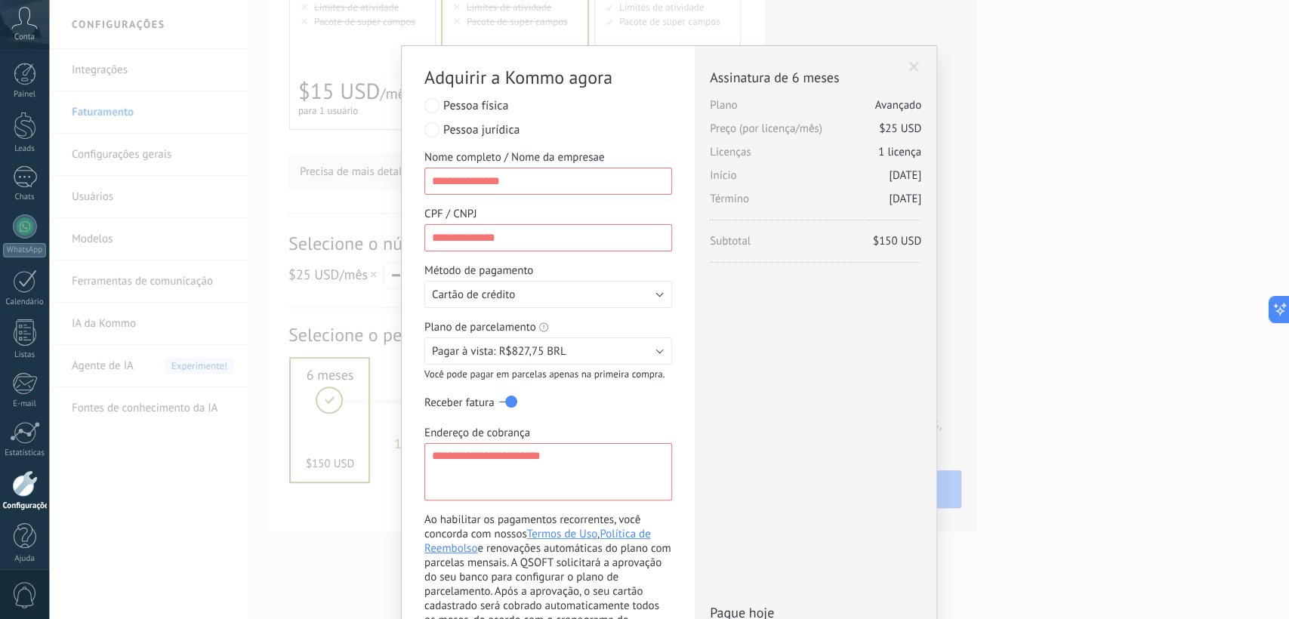
click at [918, 64] on div "Licenças adicionais [GEOGRAPHIC_DATA] Avançado Preço (por licença/mês) $25 USD …" at bounding box center [816, 388] width 242 height 685
click at [912, 67] on span at bounding box center [914, 67] width 10 height 11
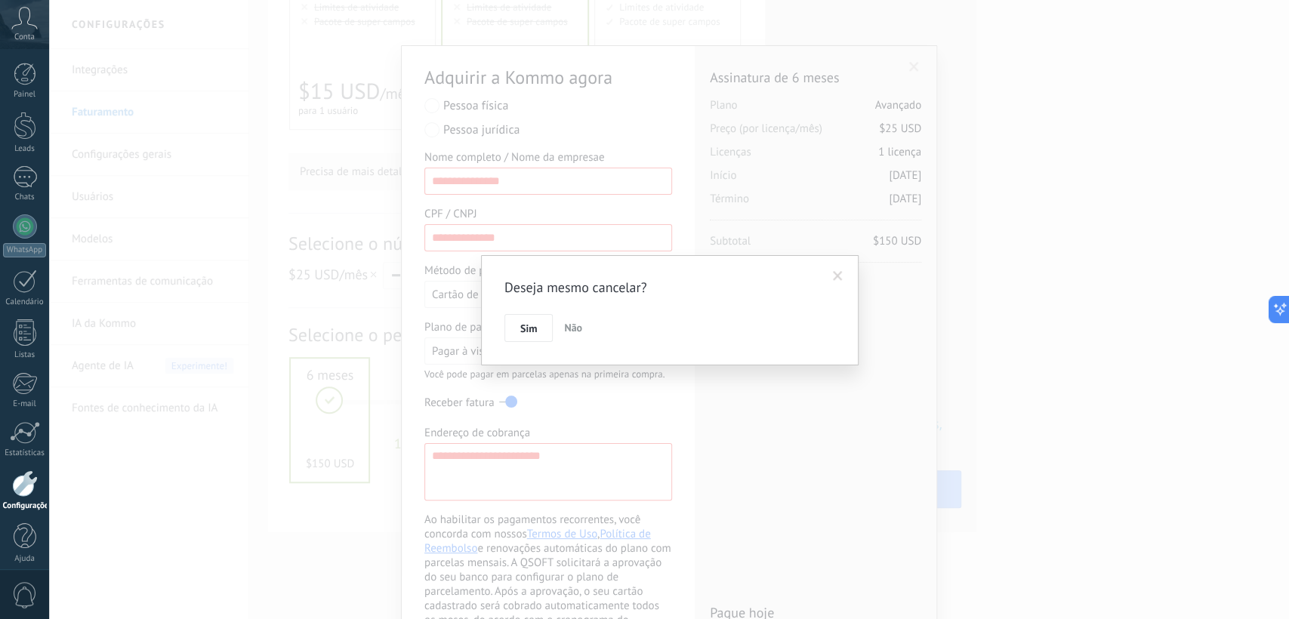
click at [579, 334] on button "Não" at bounding box center [573, 328] width 30 height 29
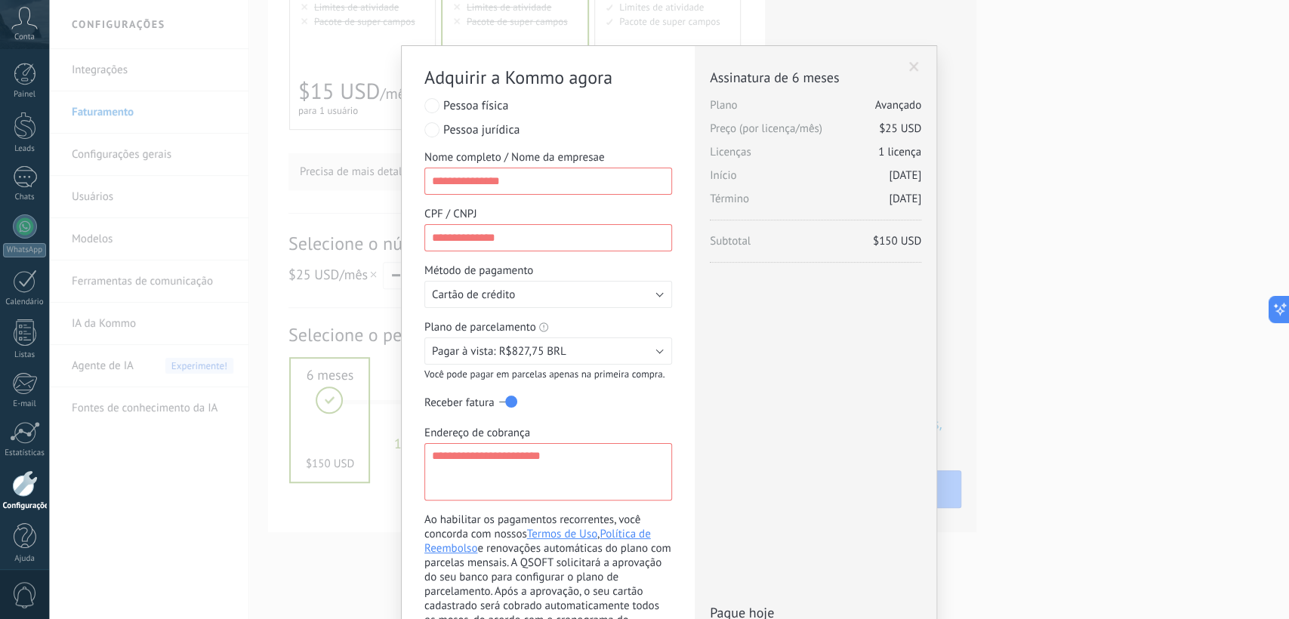
click at [914, 69] on span at bounding box center [914, 67] width 10 height 11
